Goal: Obtain resource: Download file/media

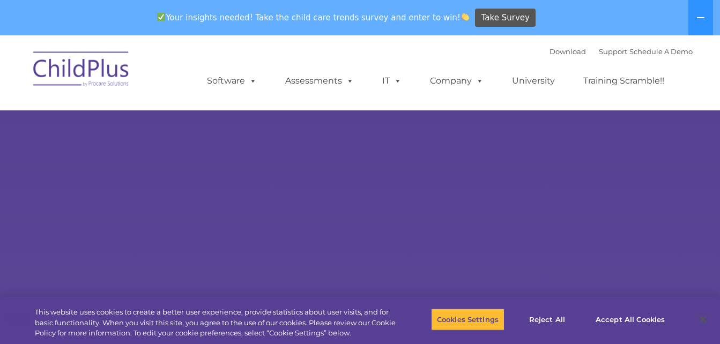
select select "MEDIUM"
click at [609, 319] on button "Accept All Cookies" at bounding box center [629, 319] width 81 height 23
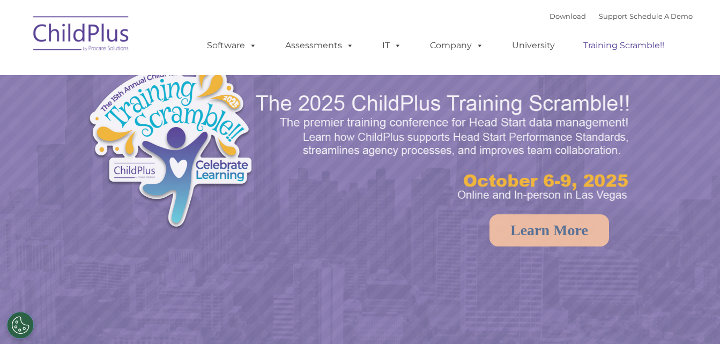
select select "MEDIUM"
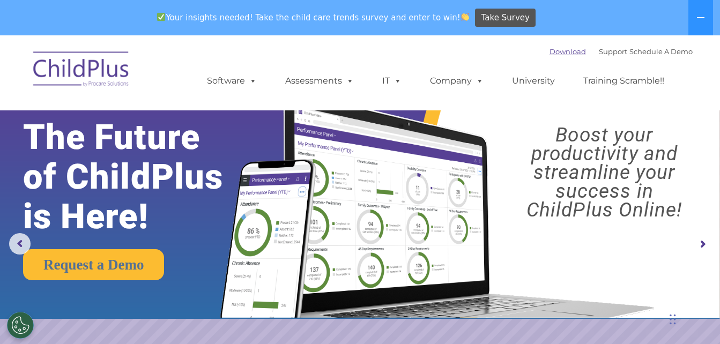
click at [554, 51] on link "Download" at bounding box center [567, 51] width 36 height 9
